Goal: Task Accomplishment & Management: Use online tool/utility

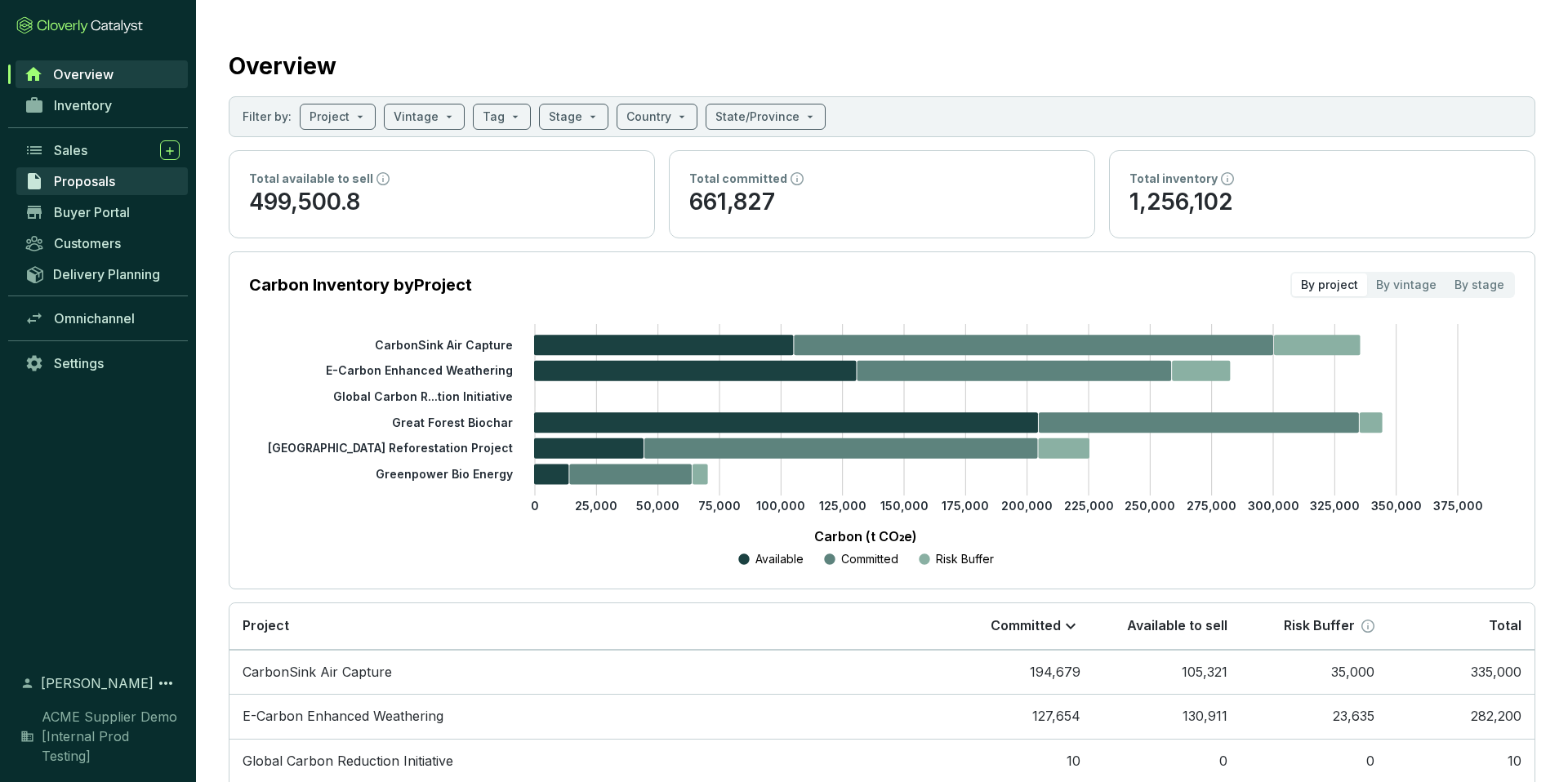
click at [102, 185] on span "Proposals" at bounding box center [85, 181] width 61 height 16
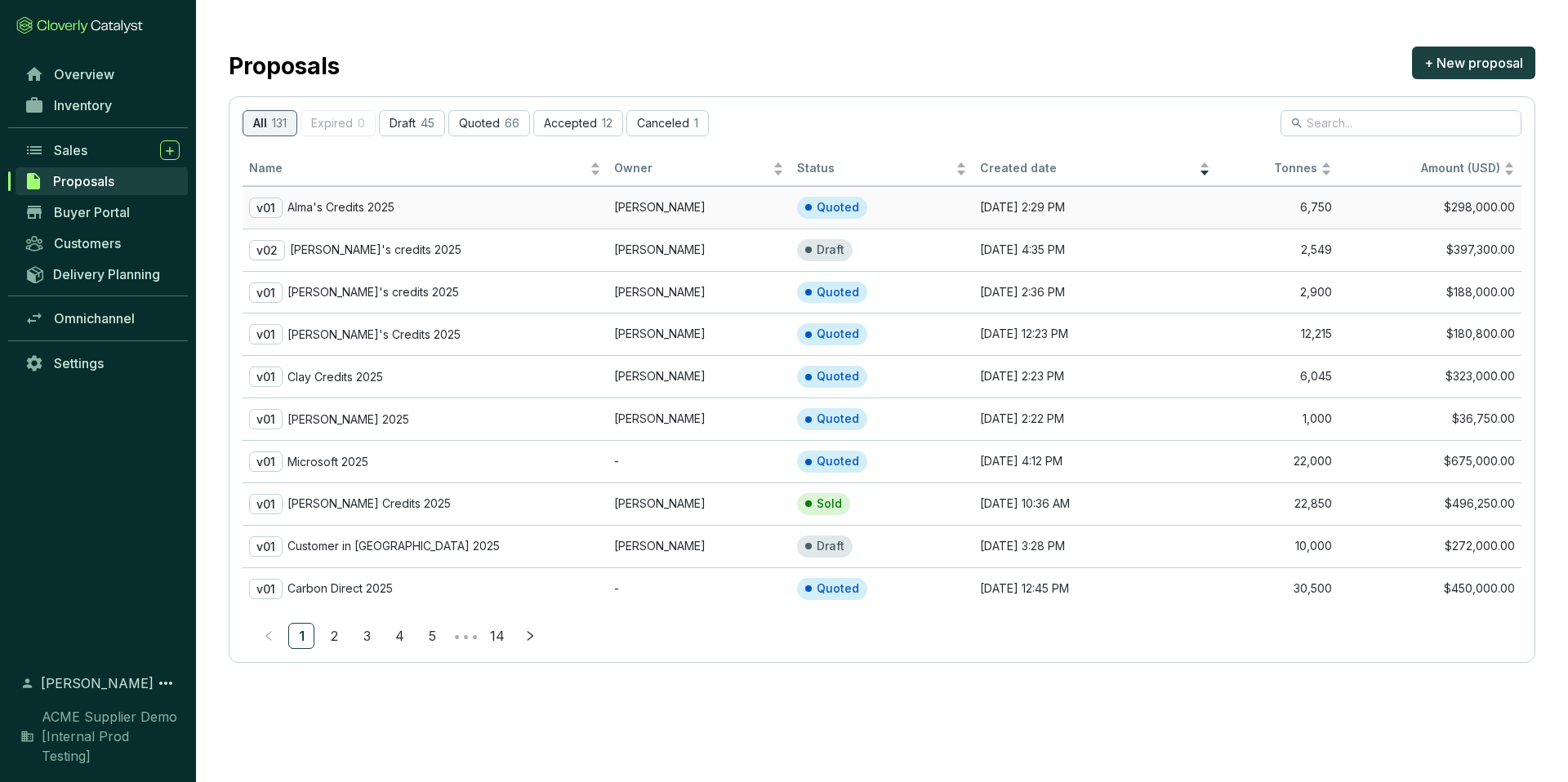
click at [382, 215] on p "Alma's Credits 2025" at bounding box center [341, 207] width 107 height 14
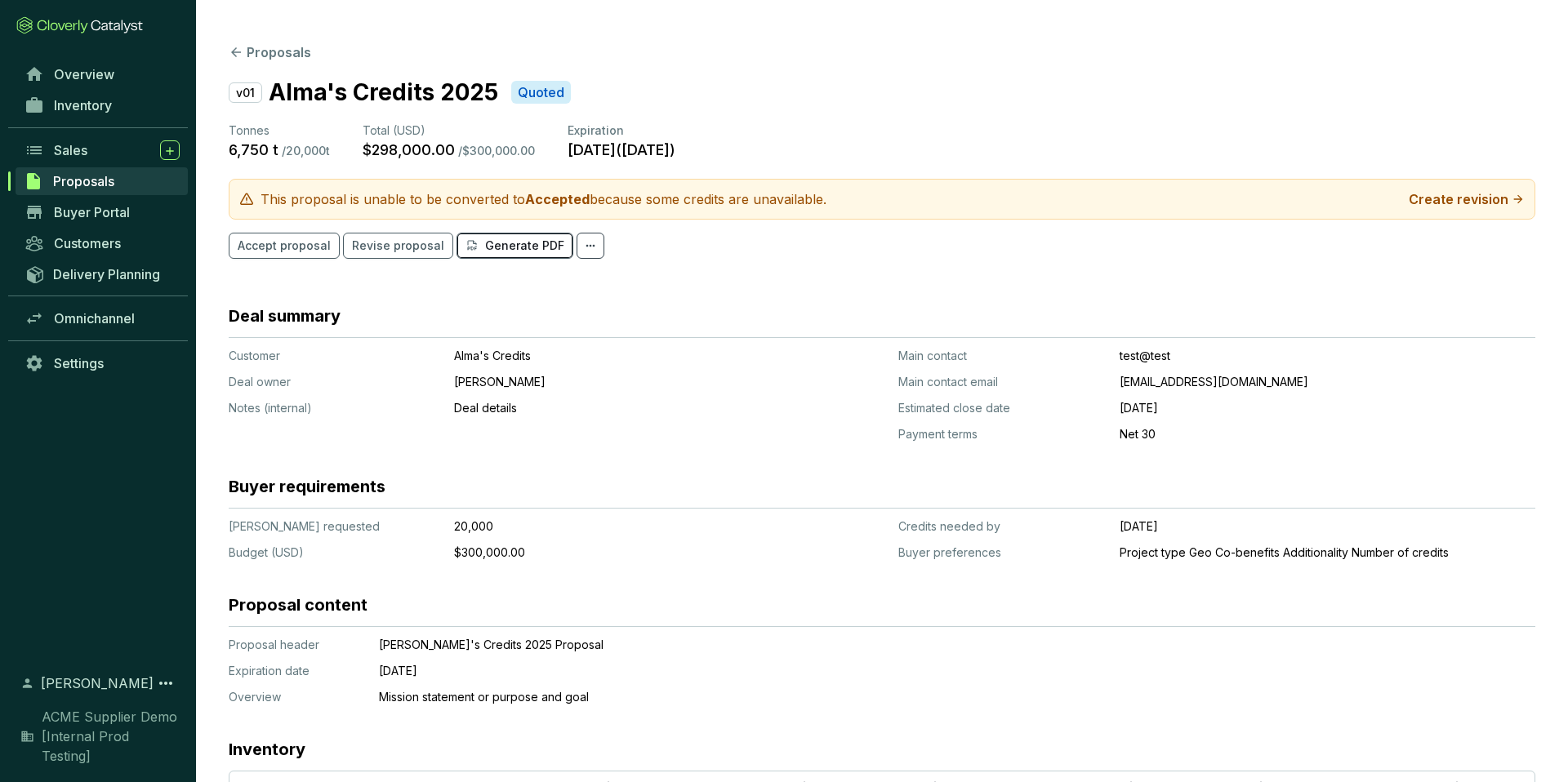
click at [540, 249] on p "Generate PDF" at bounding box center [524, 245] width 79 height 16
click at [104, 215] on span "Buyer Portal" at bounding box center [92, 212] width 76 height 16
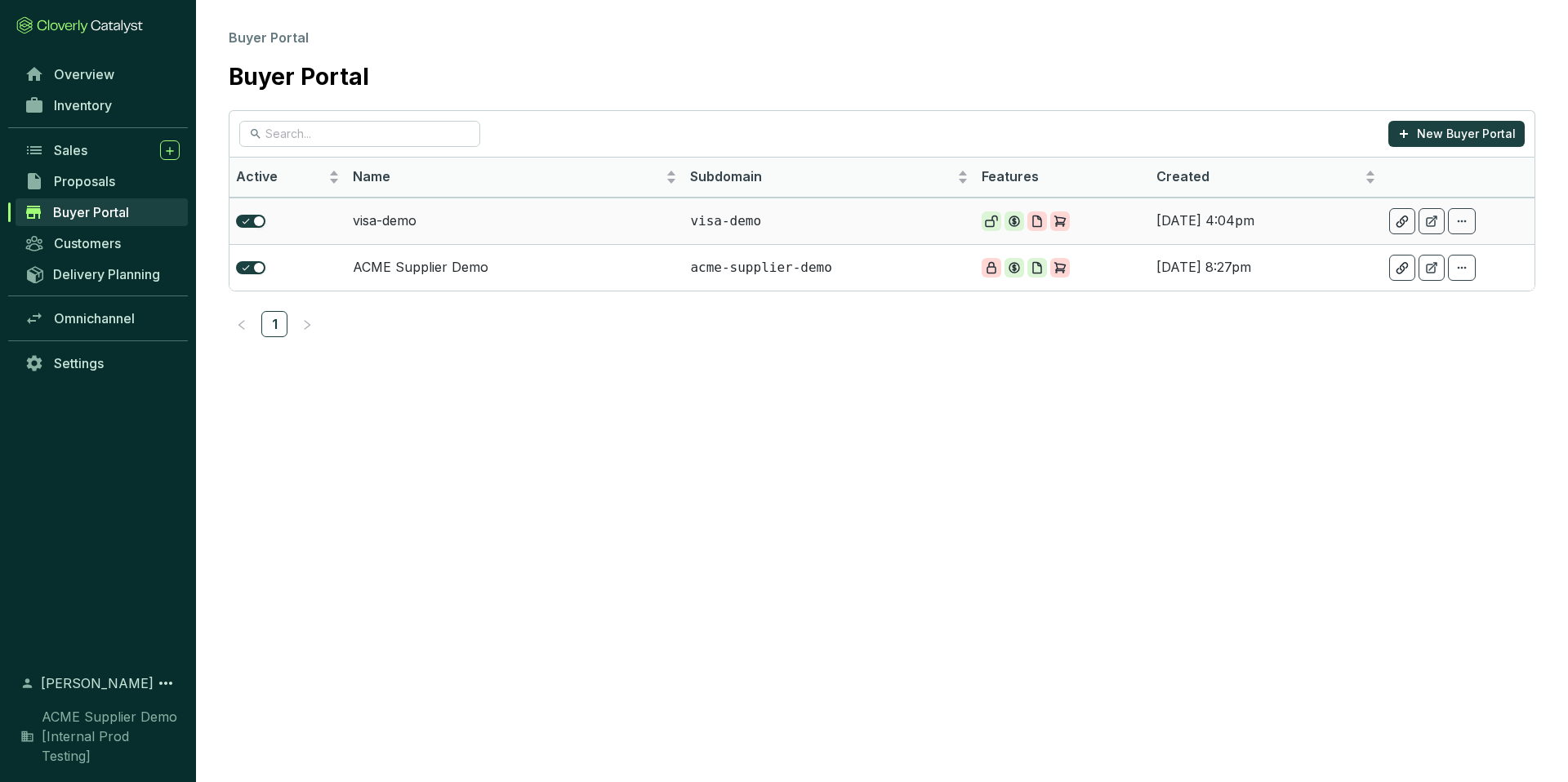
click at [405, 228] on td "visa-demo" at bounding box center [515, 221] width 339 height 47
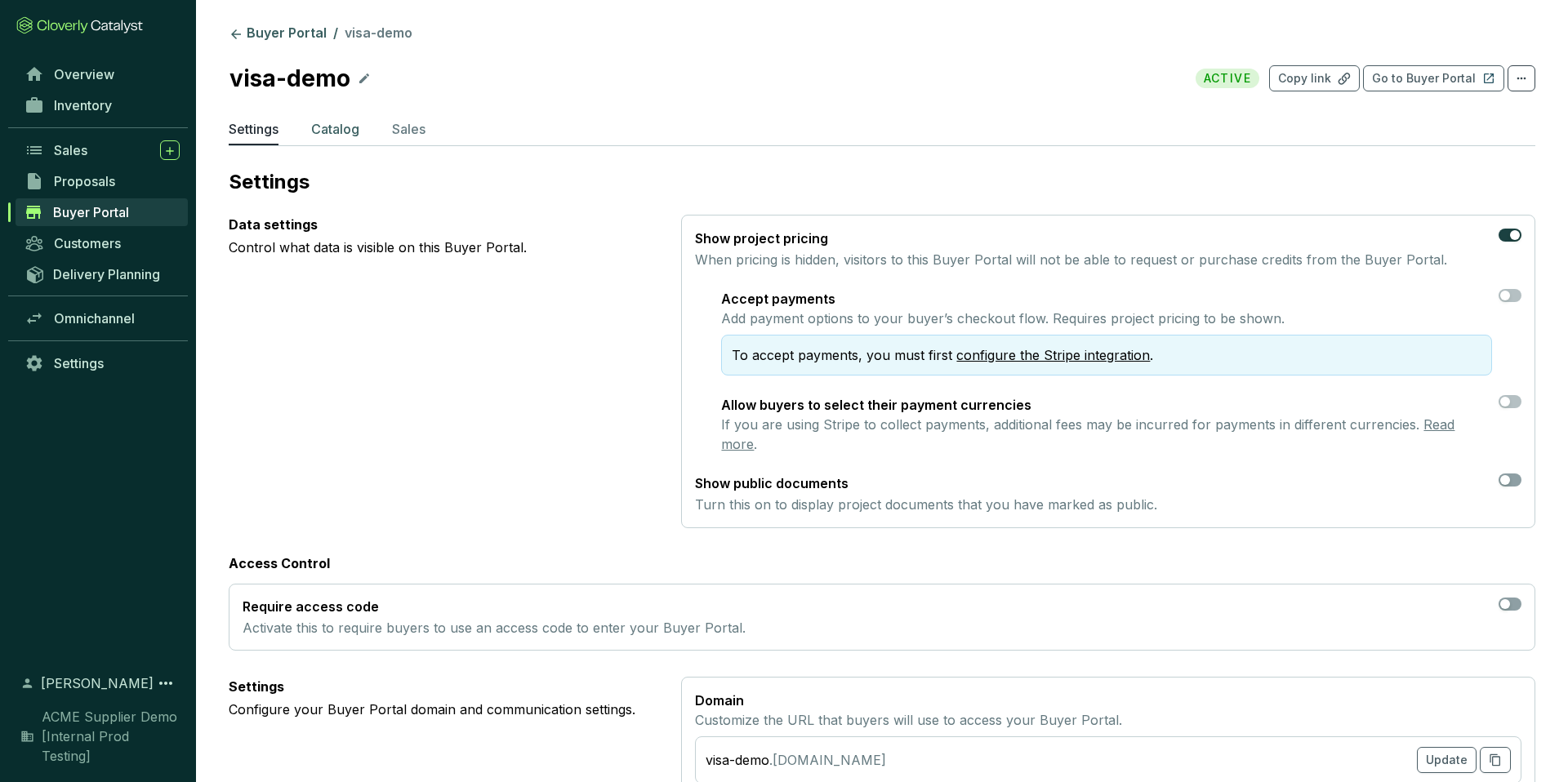
click at [333, 135] on p "Catalog" at bounding box center [335, 129] width 48 height 20
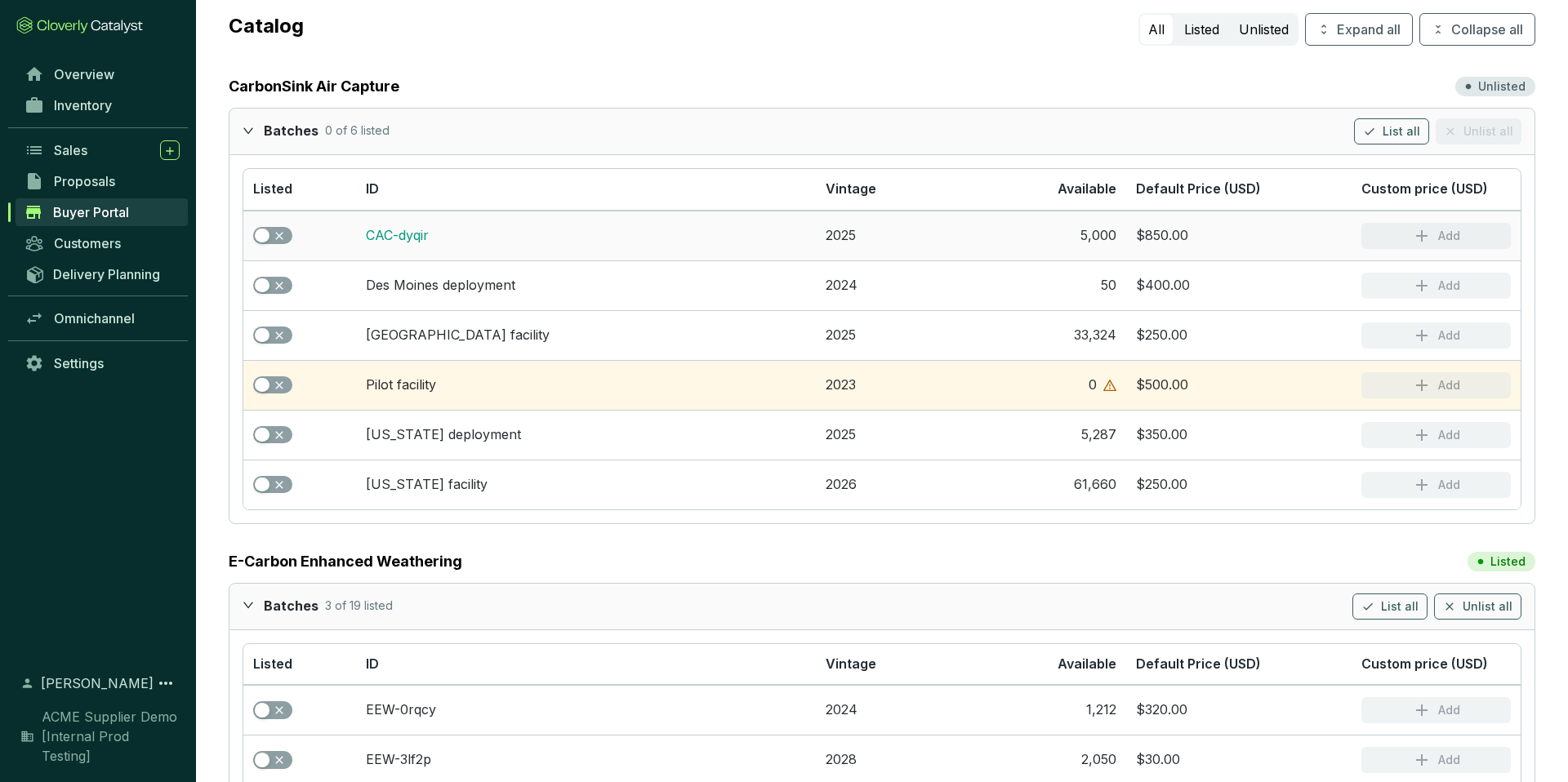
scroll to position [159, 0]
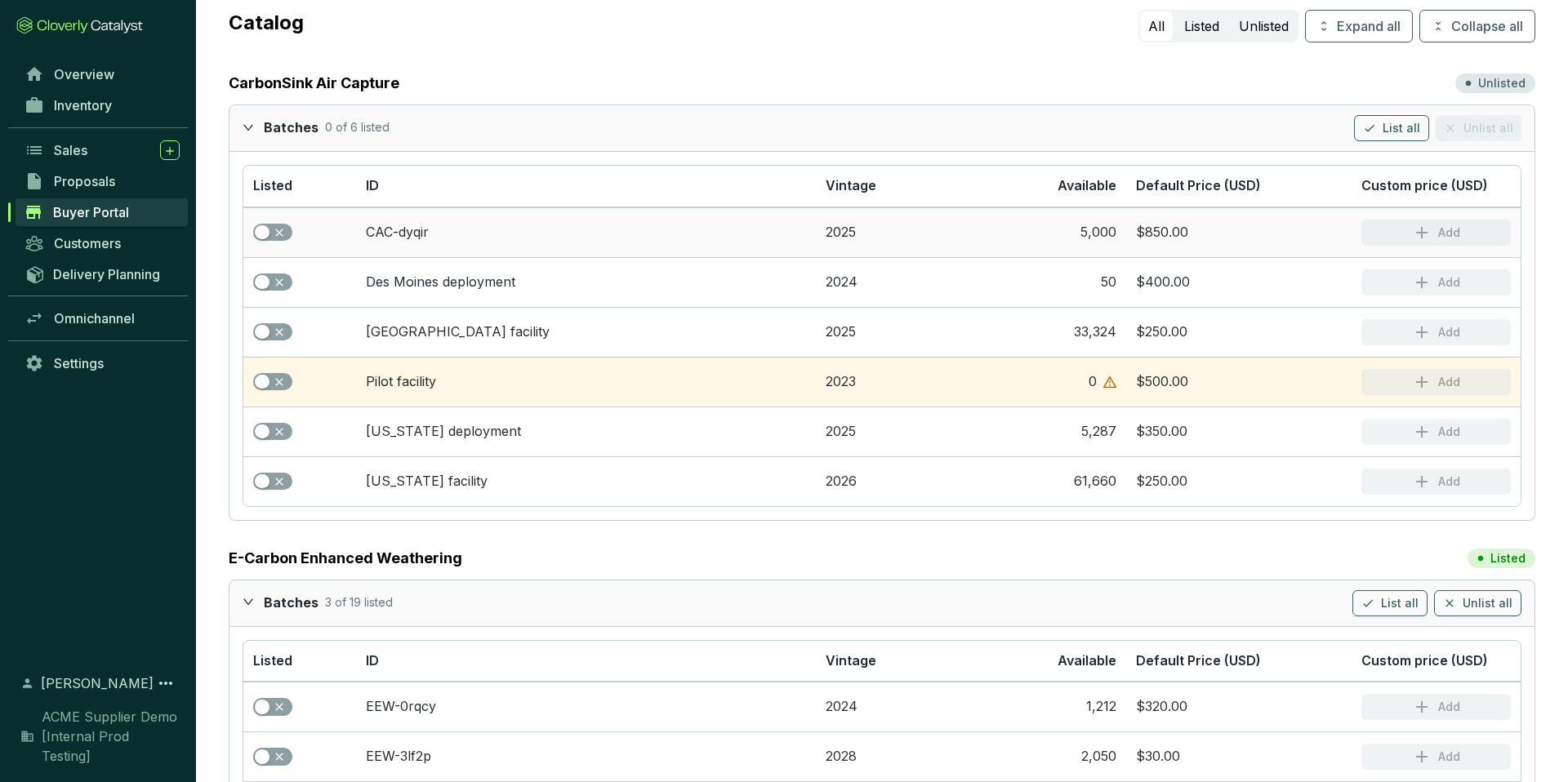
click at [1398, 231] on section "Add" at bounding box center [1436, 232] width 149 height 26
click at [1398, 237] on section "Add" at bounding box center [1436, 232] width 149 height 26
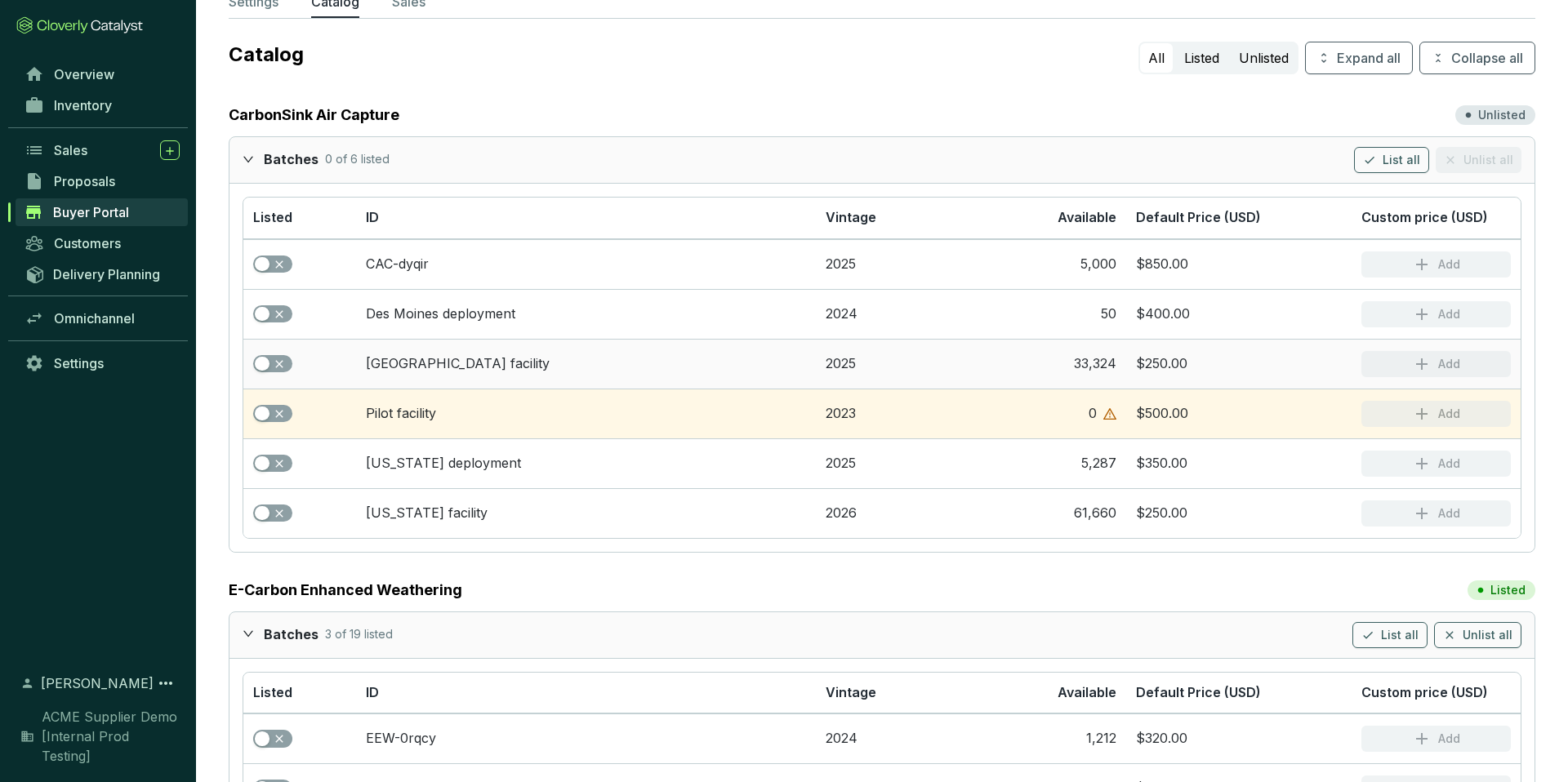
scroll to position [6, 0]
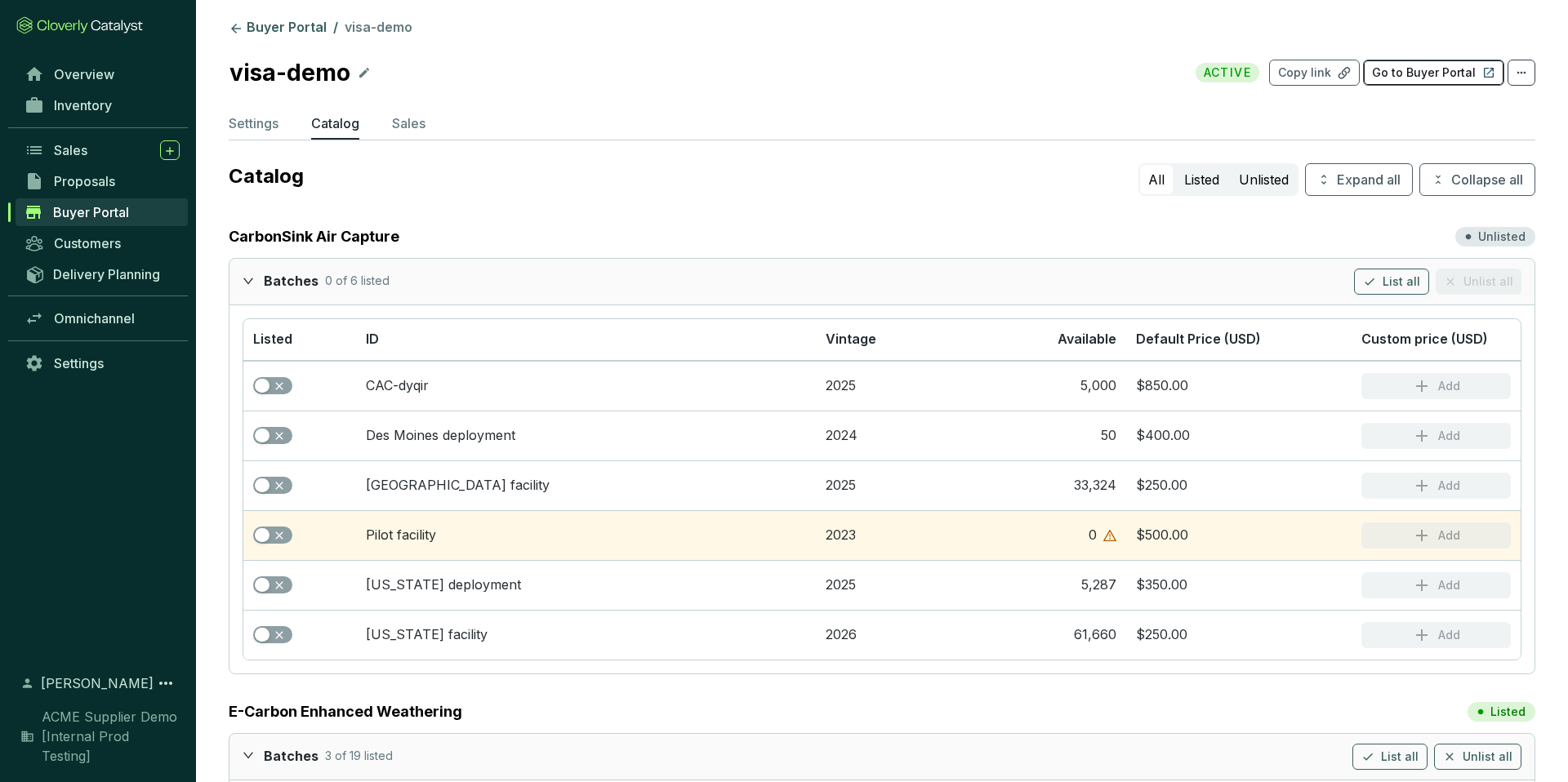
click at [1430, 70] on p "Go to Buyer Portal" at bounding box center [1424, 72] width 104 height 16
click at [96, 322] on span "Omnichannel" at bounding box center [94, 318] width 81 height 16
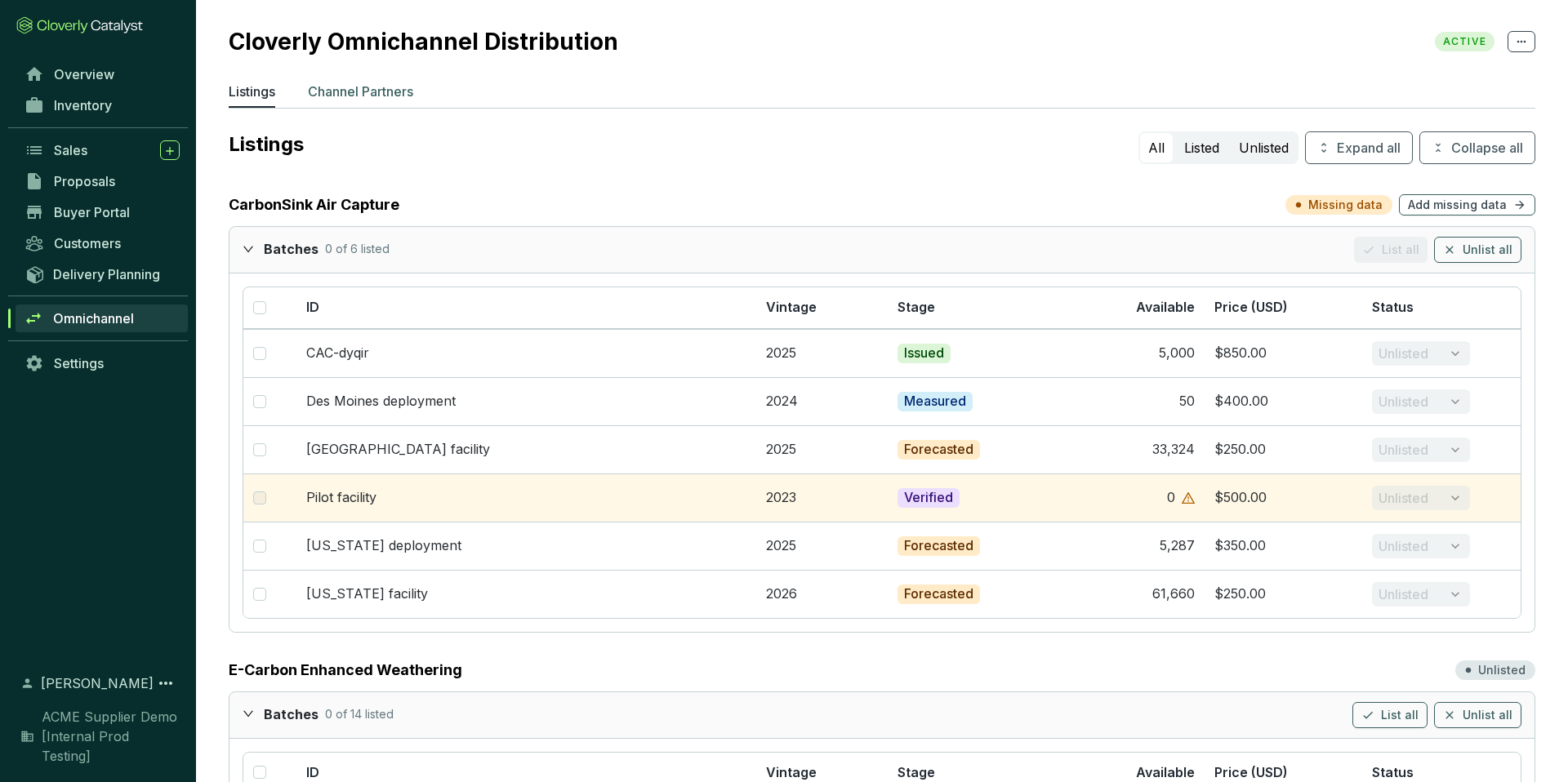
click at [359, 91] on p "Channel Partners" at bounding box center [361, 91] width 105 height 20
